Goal: Information Seeking & Learning: Find specific fact

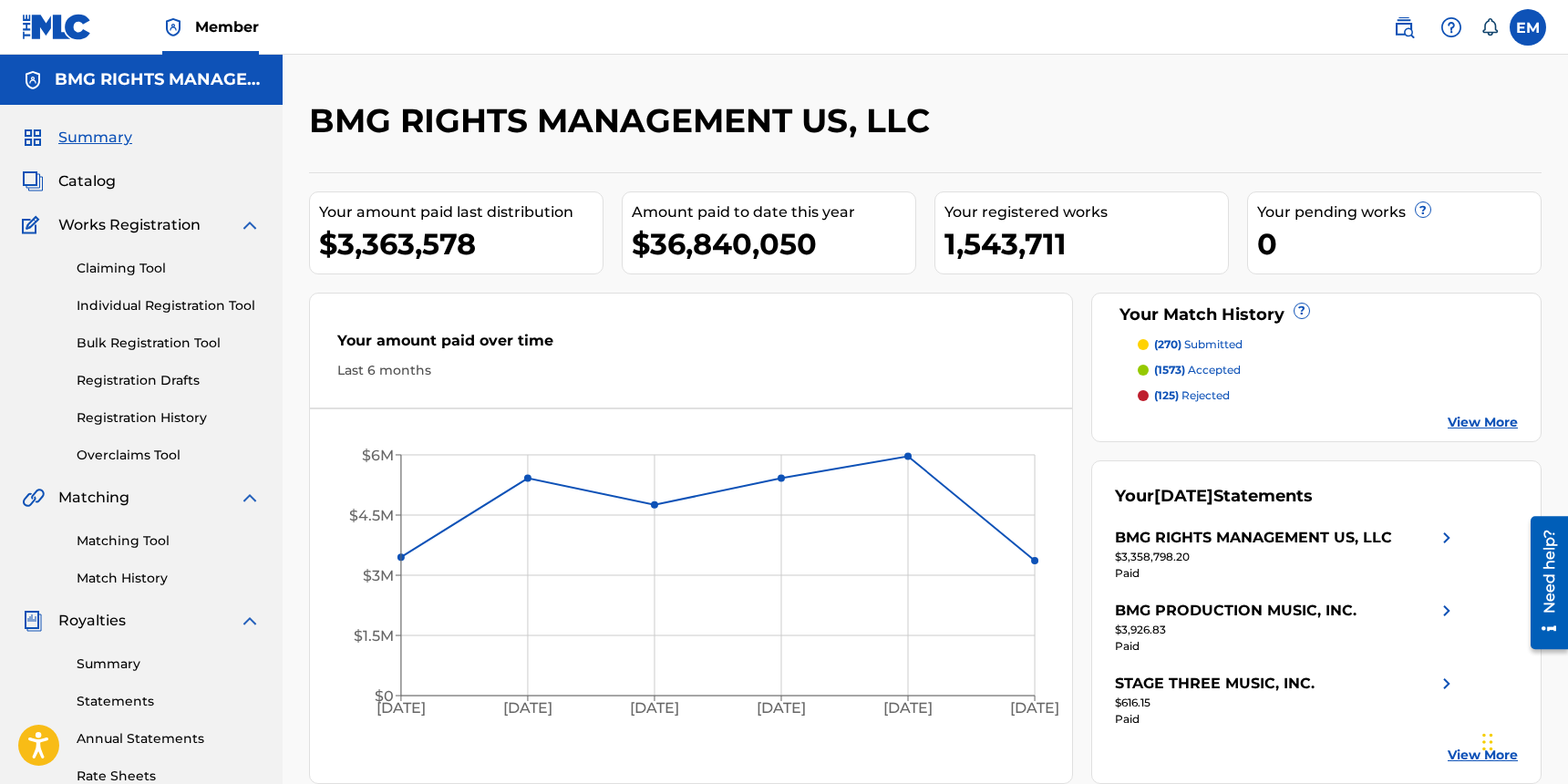
click at [105, 180] on span "Catalog" at bounding box center [86, 181] width 57 height 22
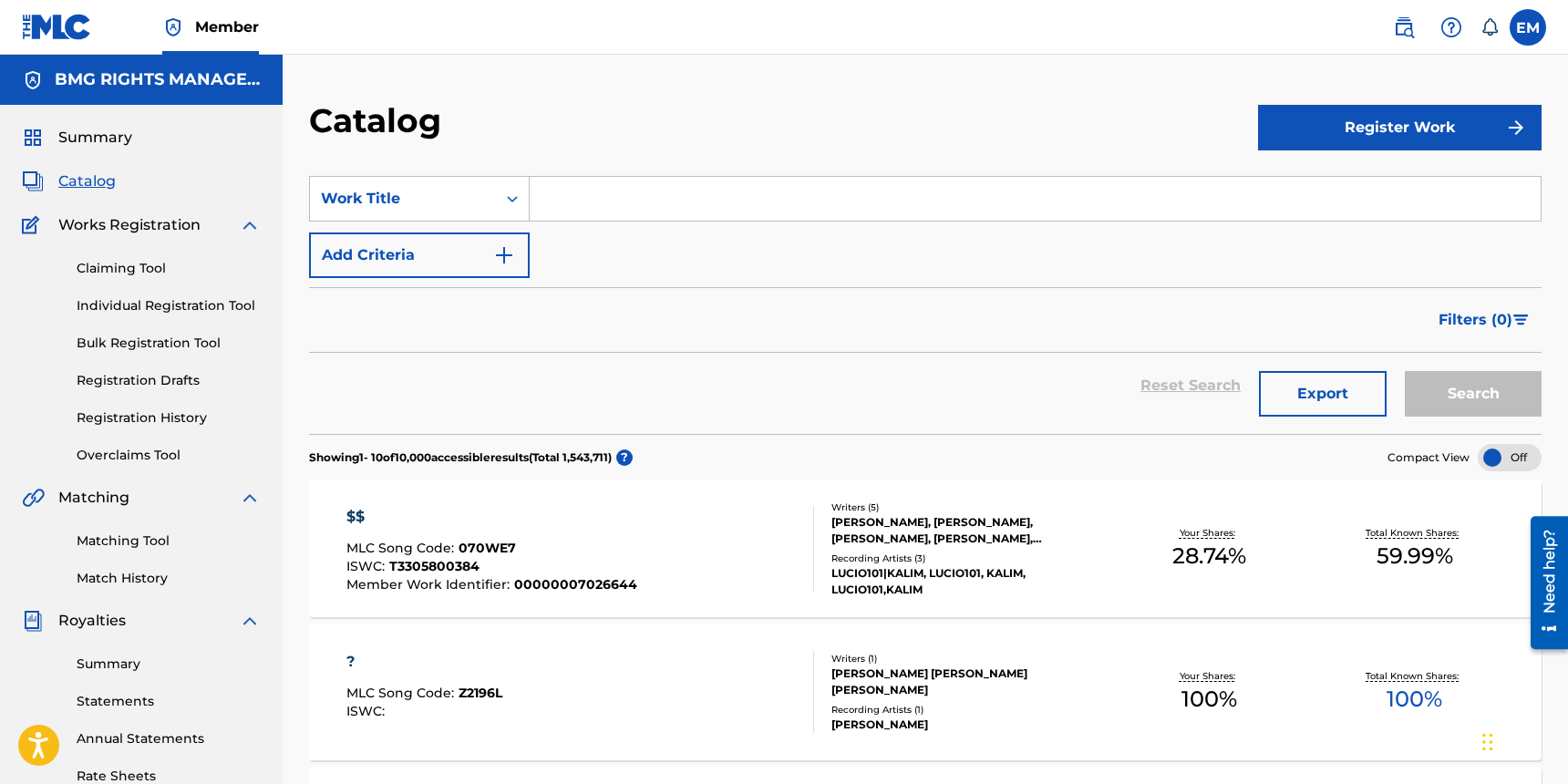
click at [1398, 35] on img at bounding box center [1404, 27] width 22 height 22
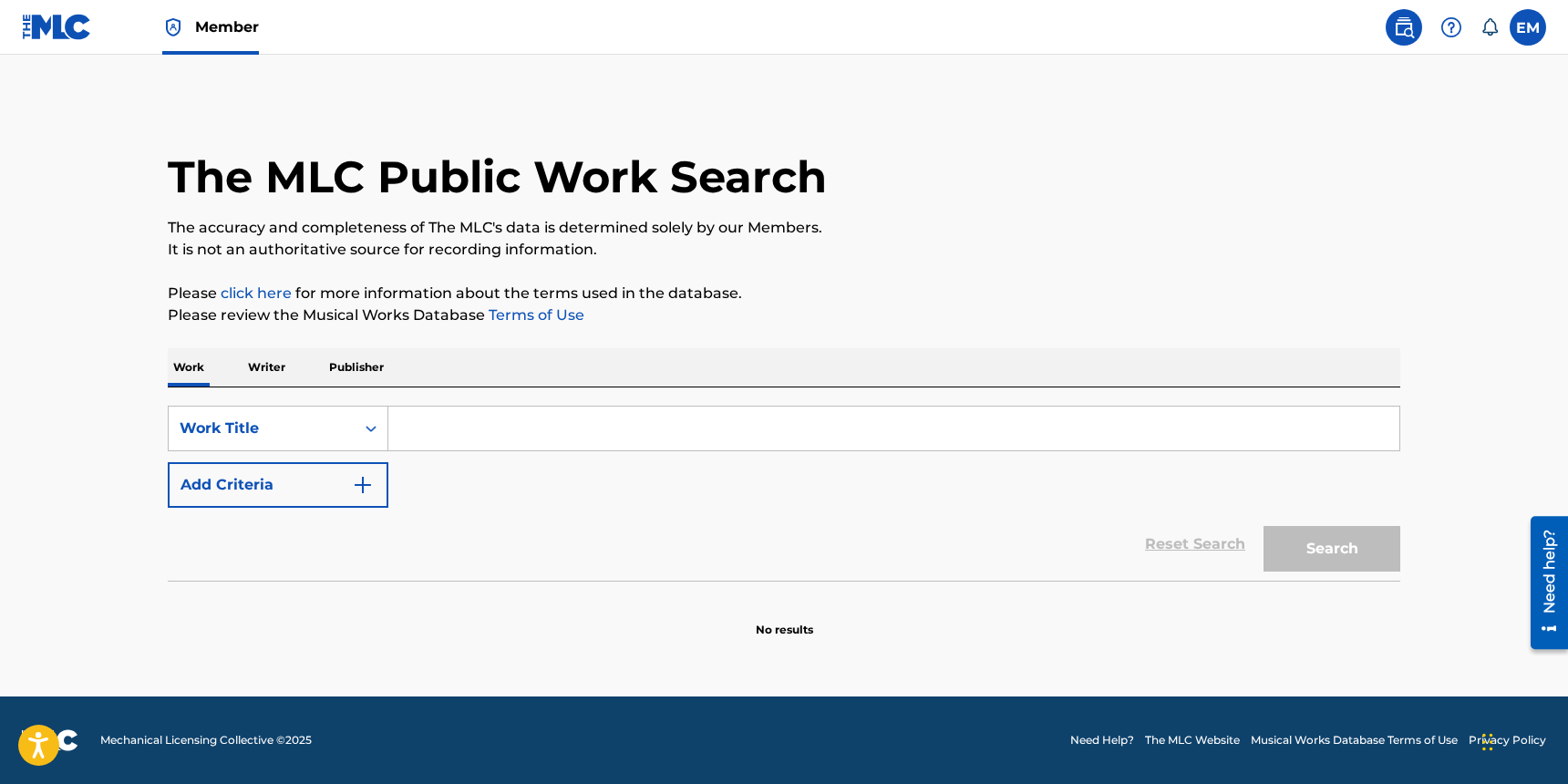
click at [275, 490] on button "Add Criteria" at bounding box center [278, 485] width 221 height 46
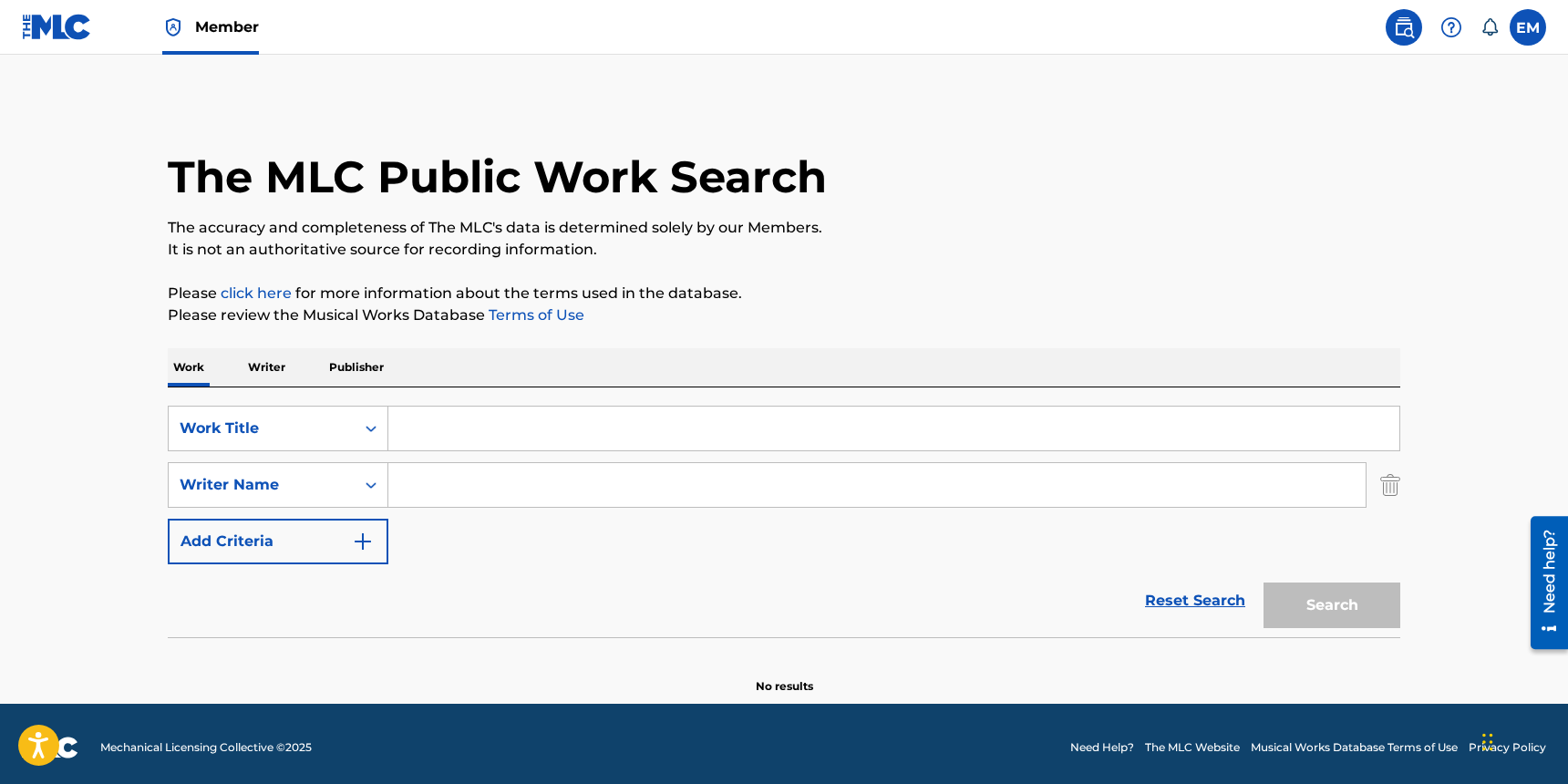
click at [415, 494] on input "Search Form" at bounding box center [876, 485] width 977 height 44
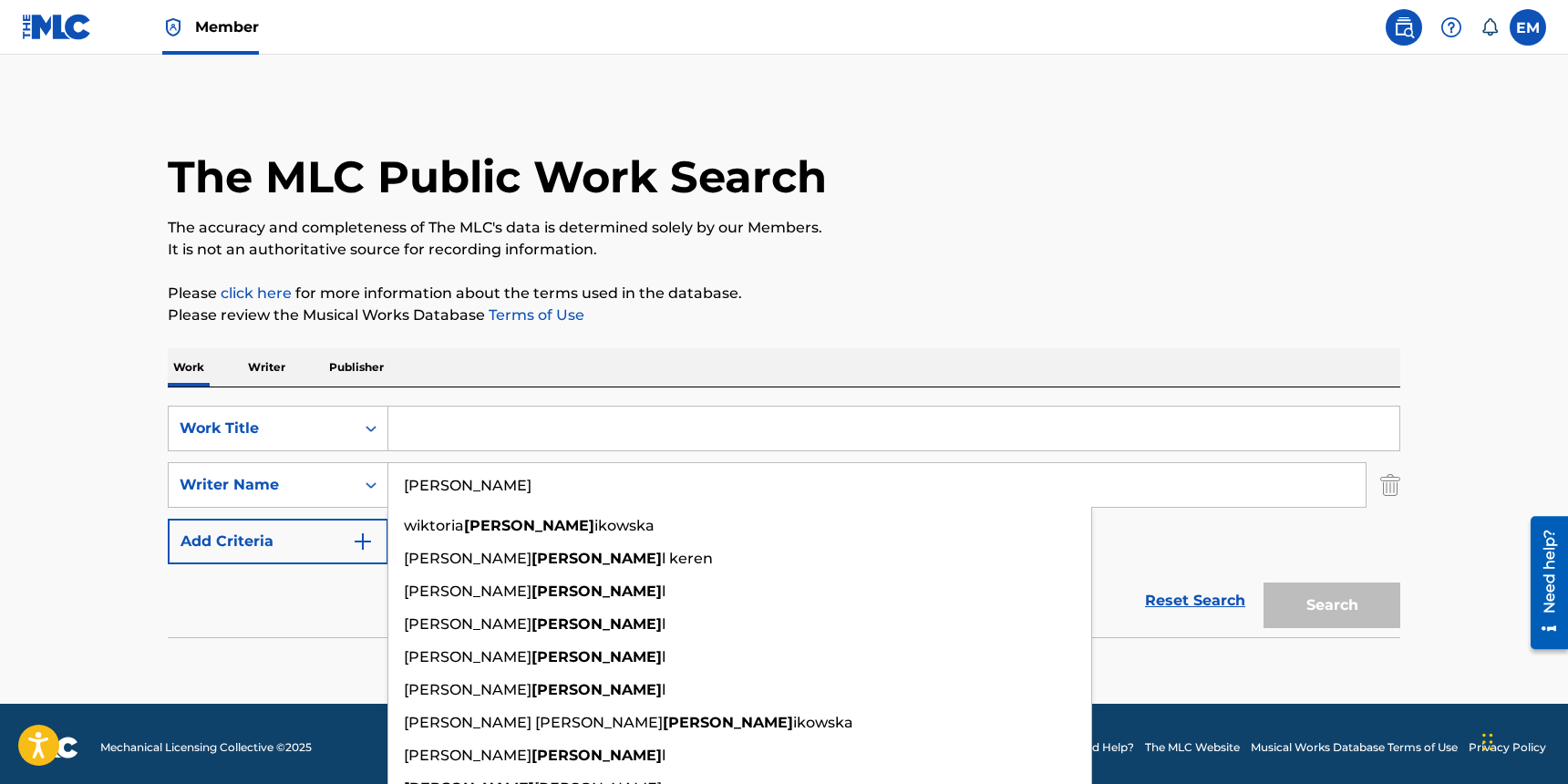
type input "[PERSON_NAME]"
click at [429, 422] on input "Search Form" at bounding box center [893, 429] width 1011 height 44
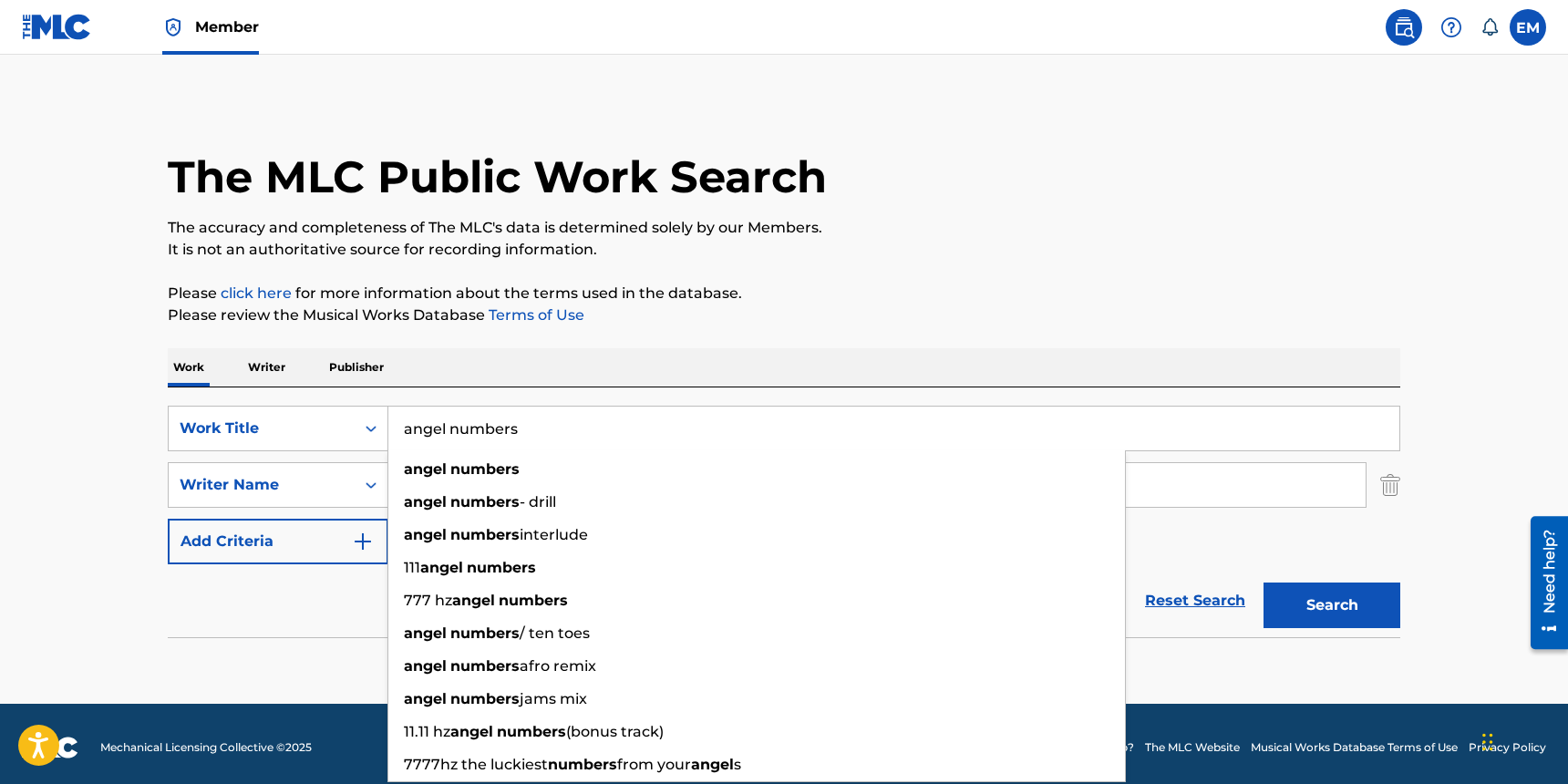
type input "angel numbers"
click at [1264, 583] on button "Search" at bounding box center [1332, 606] width 137 height 46
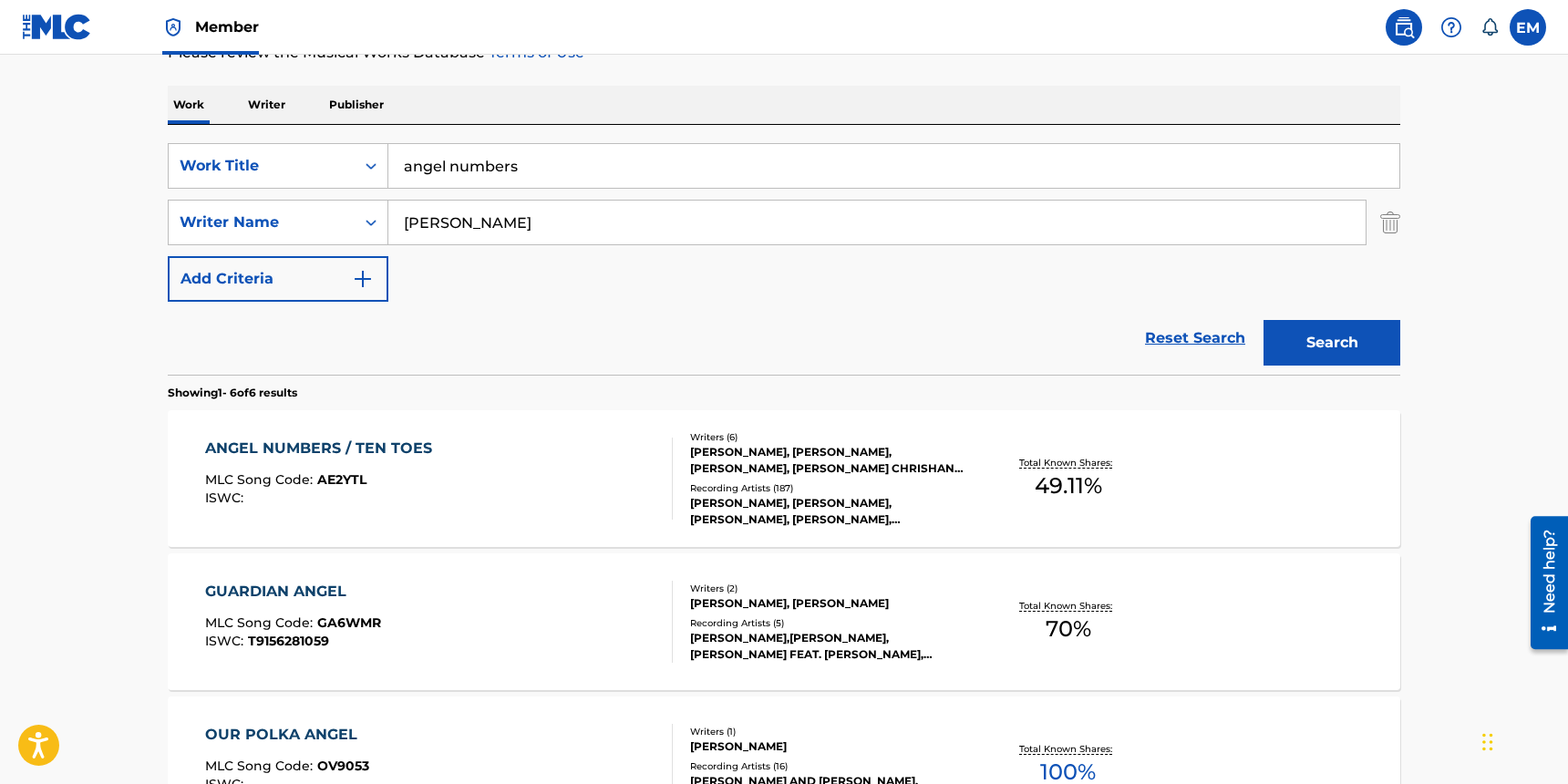
scroll to position [274, 0]
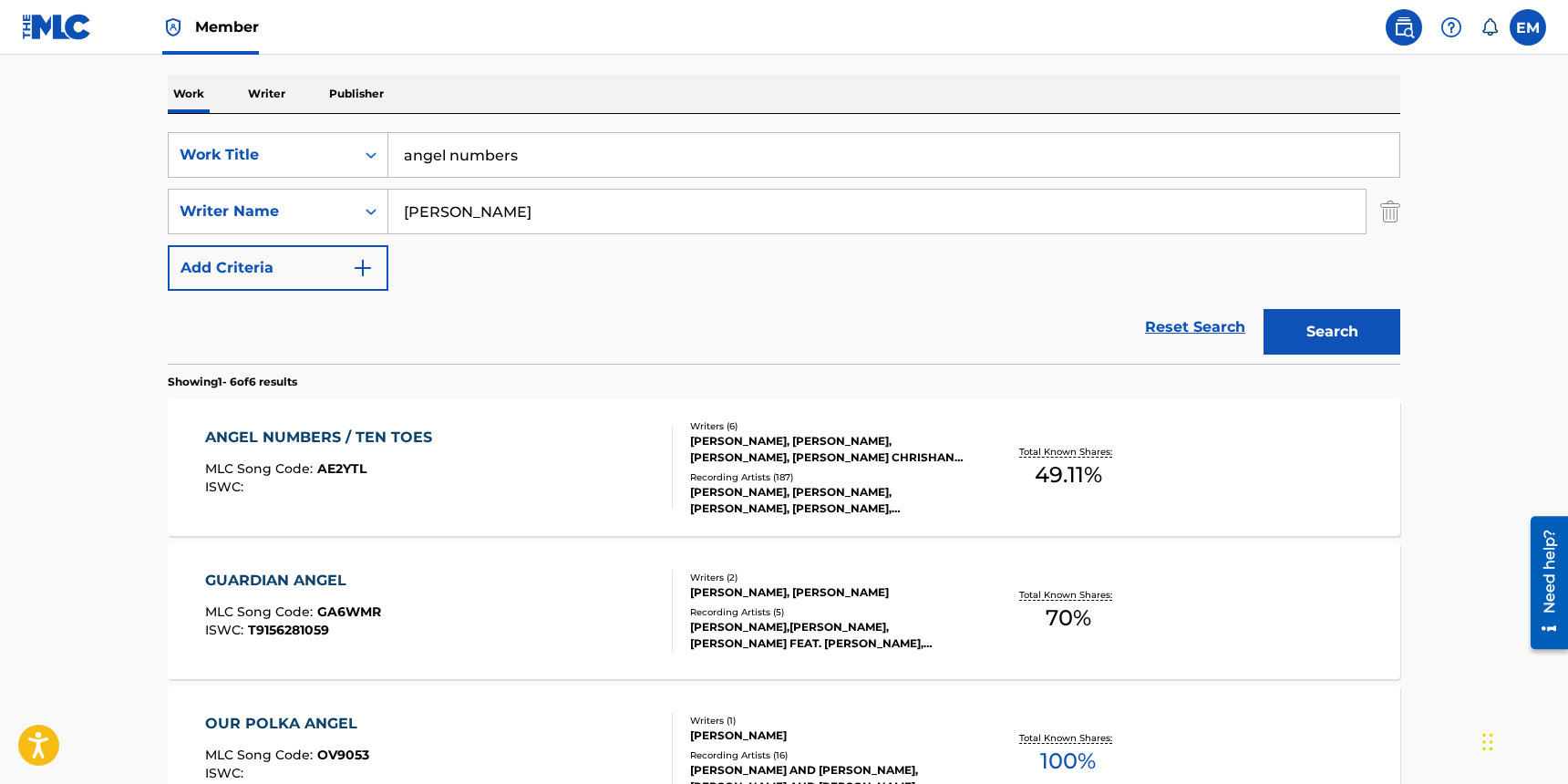
click at [462, 465] on div "ANGEL NUMBERS / TEN TOES MLC Song Code : AE2YTL ISWC :" at bounding box center [439, 468] width 469 height 82
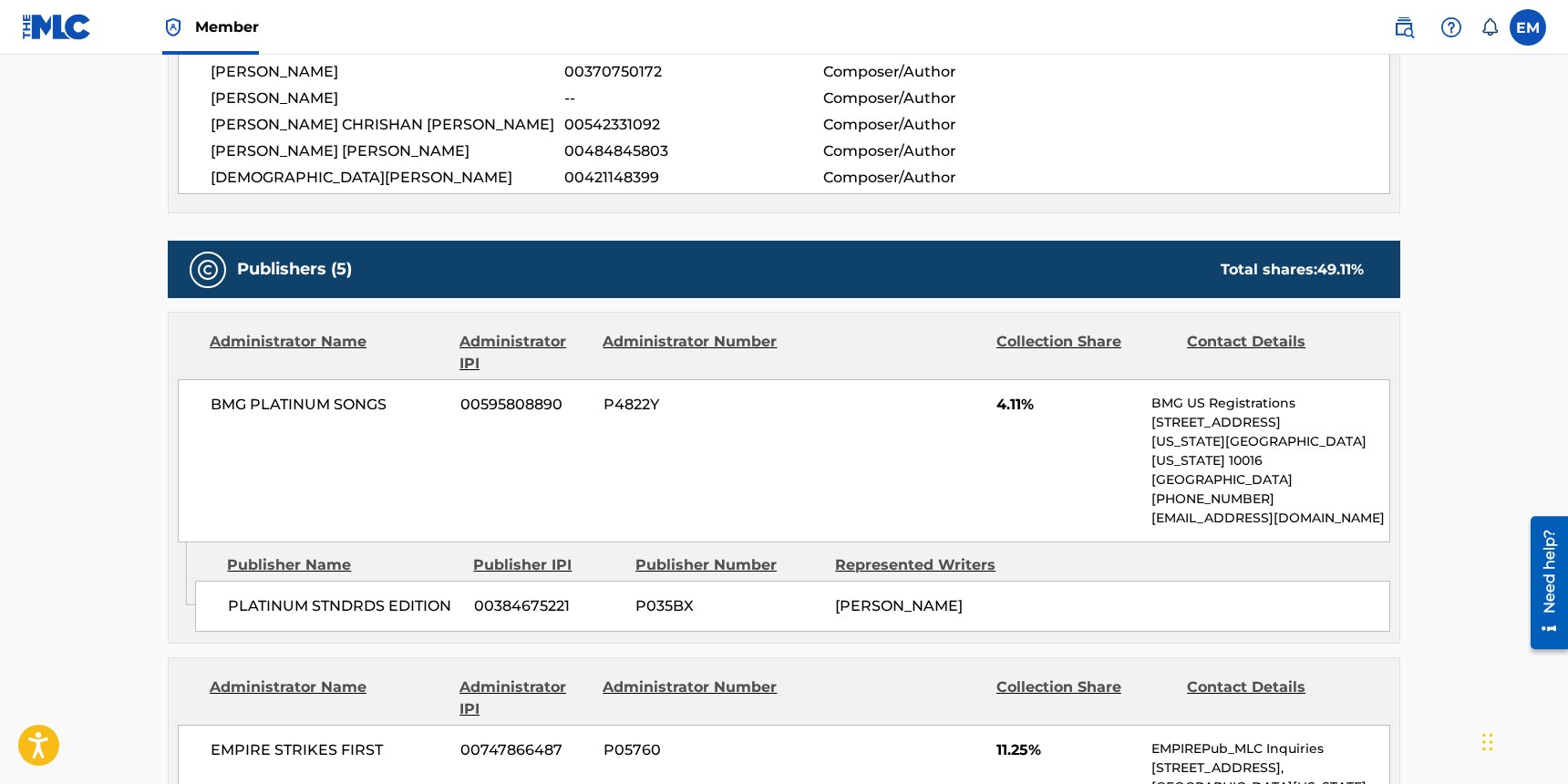
scroll to position [456, 0]
